Goal: Task Accomplishment & Management: Use online tool/utility

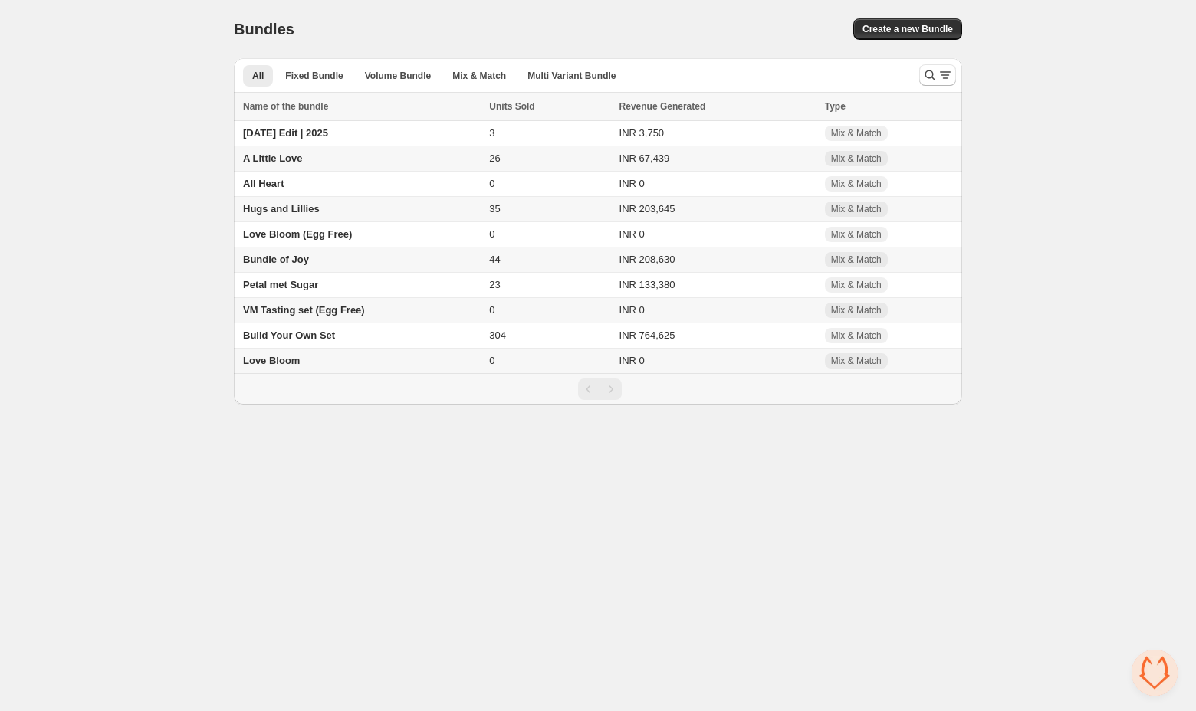
click at [285, 156] on span "A Little Love" at bounding box center [273, 158] width 60 height 11
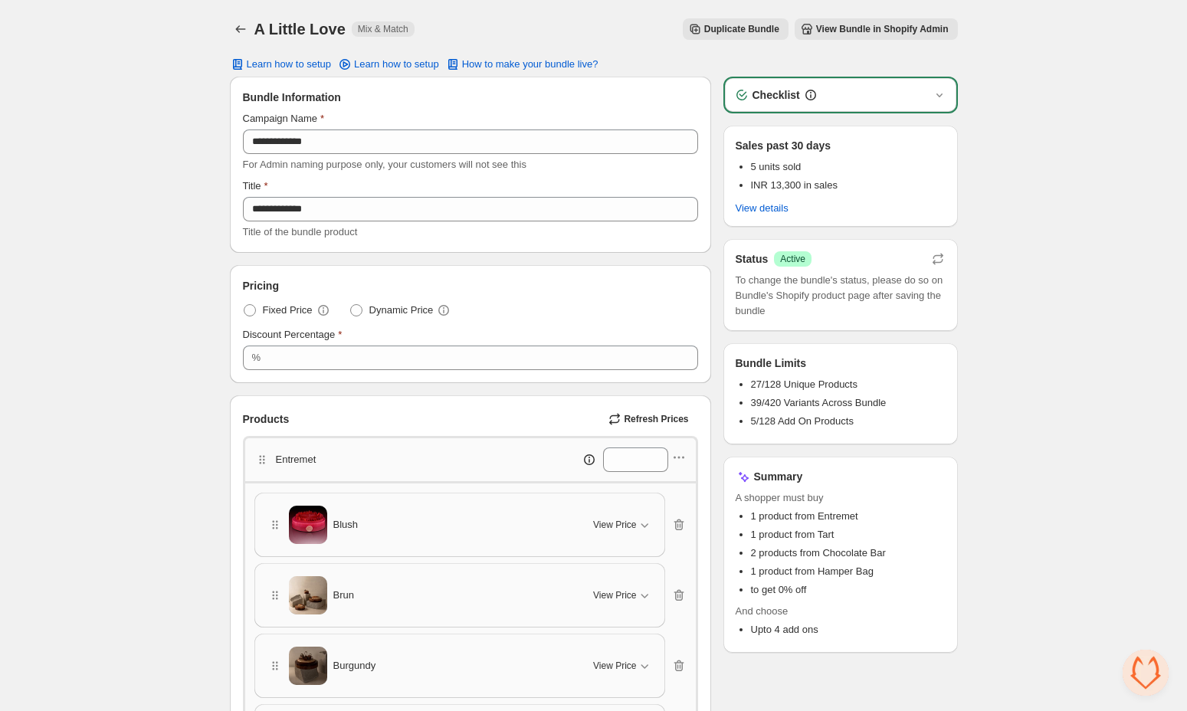
click at [878, 91] on div "Checklist" at bounding box center [840, 94] width 213 height 15
click at [953, 95] on div "Checklist" at bounding box center [840, 95] width 231 height 34
click at [940, 95] on icon "button" at bounding box center [939, 94] width 15 height 15
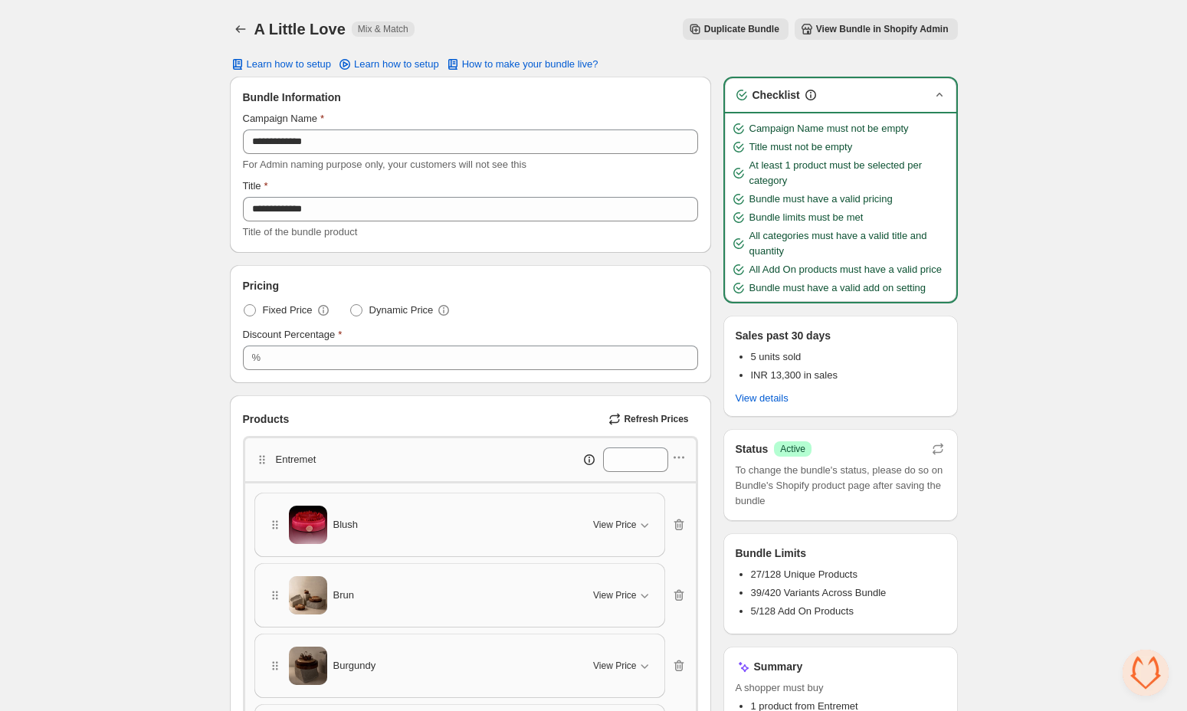
click at [878, 35] on button "View Bundle in Shopify Admin" at bounding box center [876, 28] width 163 height 21
